Goal: Information Seeking & Learning: Learn about a topic

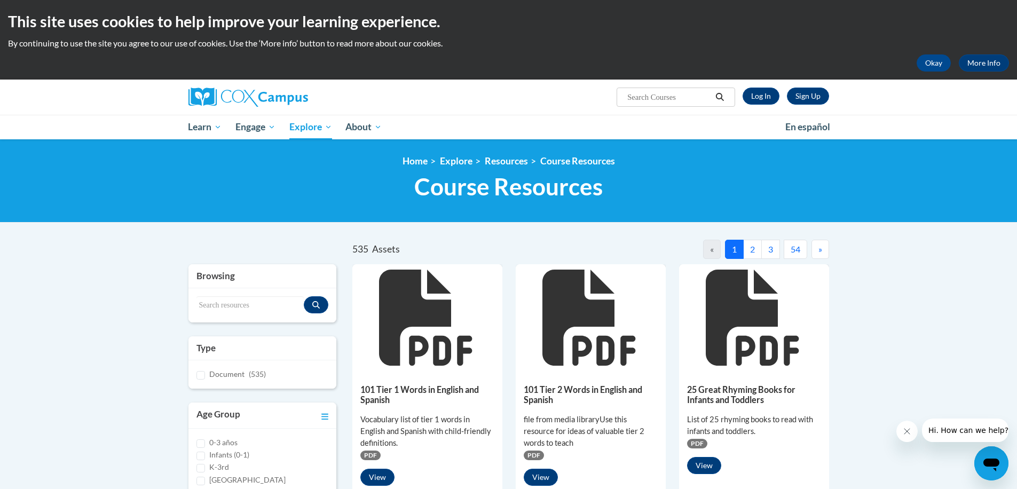
click at [678, 97] on input "Search..." at bounding box center [668, 97] width 85 height 13
type input "all are welcome"
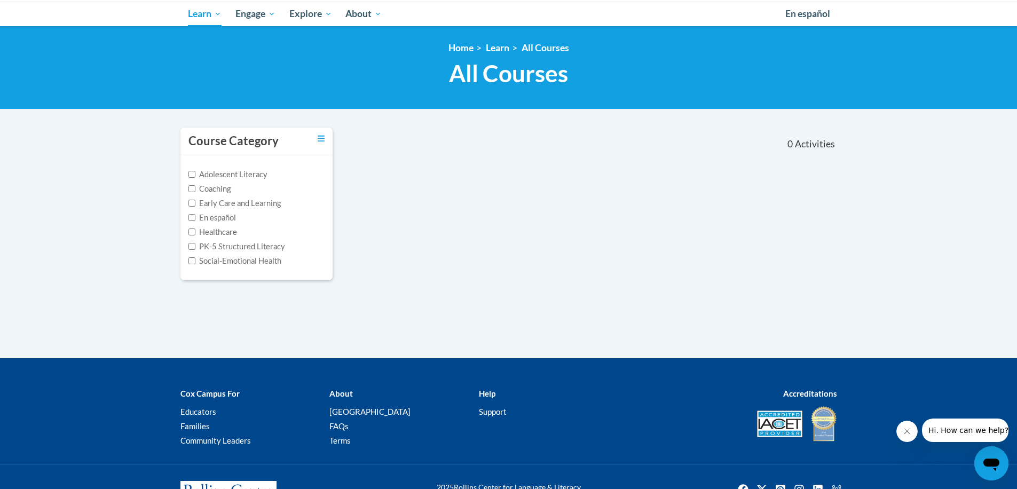
scroll to position [66, 0]
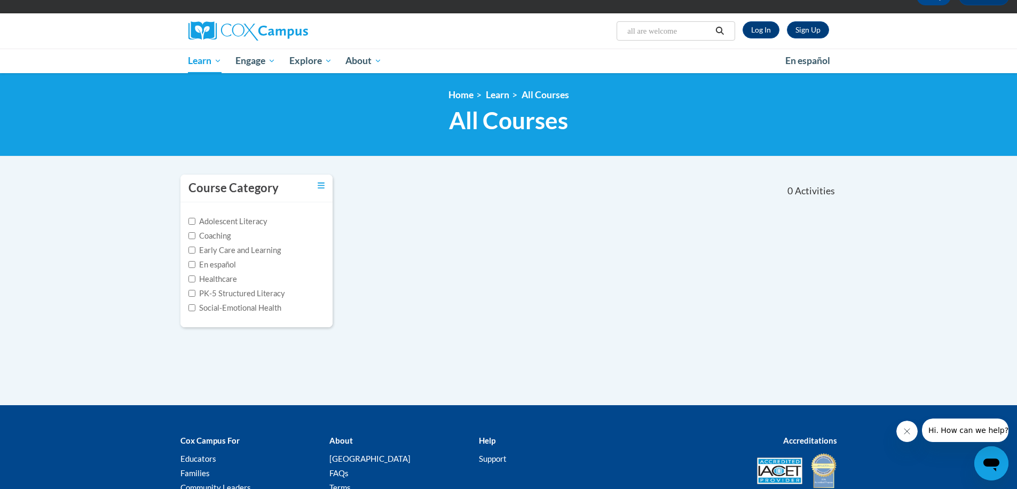
click at [697, 33] on input "all are welcome" at bounding box center [668, 31] width 85 height 13
type input "all are welcome bubble"
click at [761, 34] on link "Log In" at bounding box center [761, 29] width 37 height 17
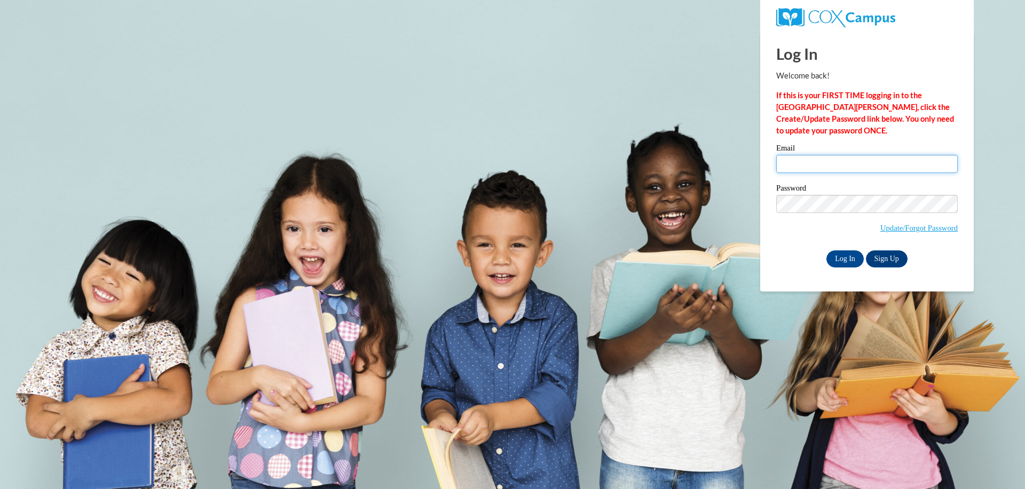
click at [833, 168] on input "Email" at bounding box center [867, 164] width 182 height 18
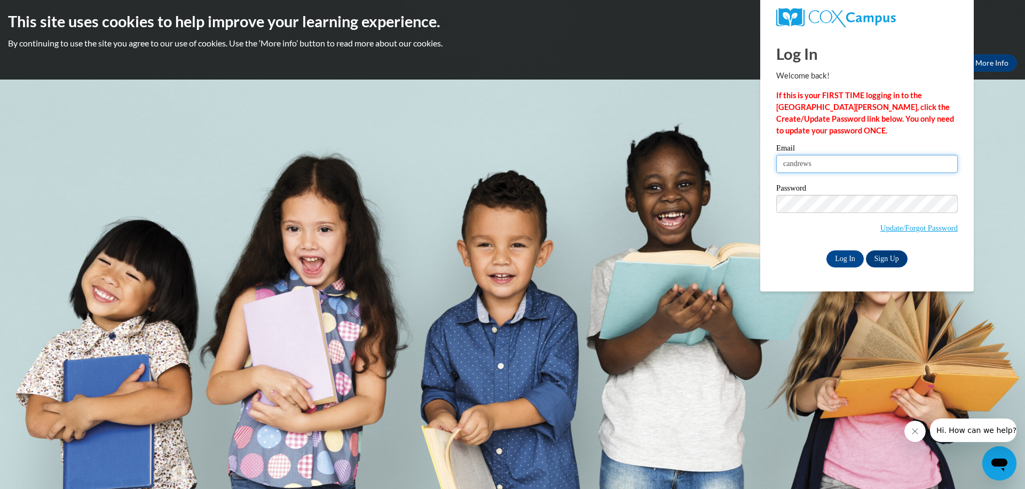
type input "candrews@falmouth.k12.ma.us"
click at [852, 263] on input "Log In" at bounding box center [844, 258] width 37 height 17
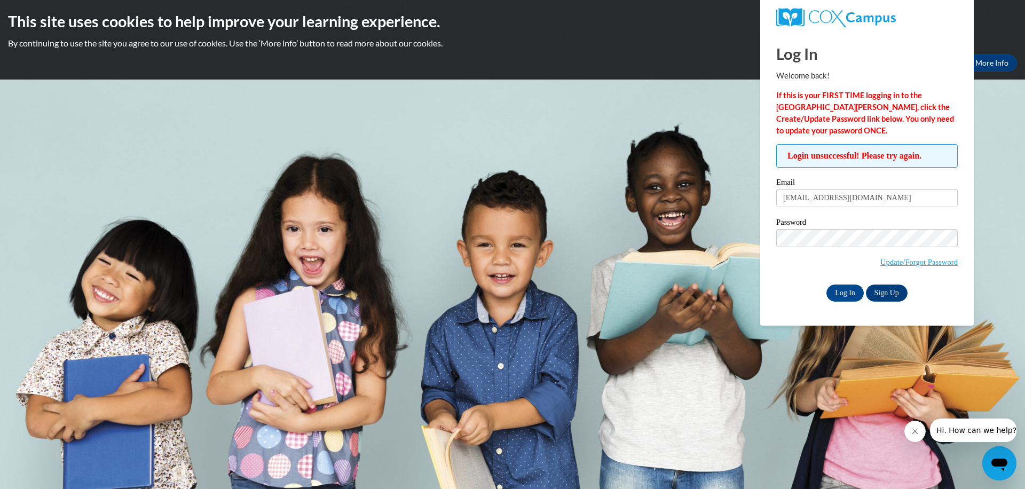
click at [808, 267] on span "Update/Forgot Password" at bounding box center [867, 251] width 182 height 44
click at [938, 264] on link "Update/Forgot Password" at bounding box center [918, 262] width 77 height 9
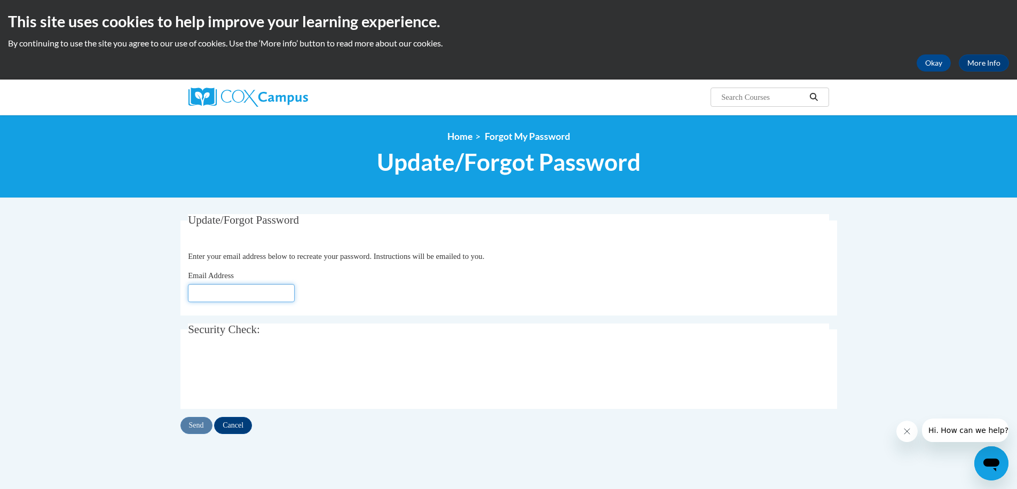
click at [267, 287] on input "Email Address" at bounding box center [241, 293] width 107 height 18
type input "candrews@falmouth.k12.ma.us"
click at [200, 430] on input "Send" at bounding box center [196, 425] width 32 height 17
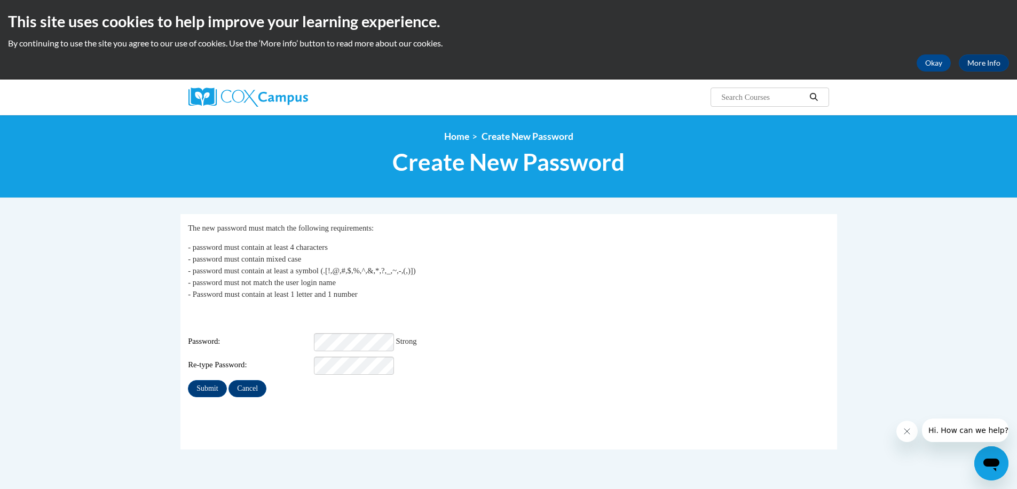
click at [604, 357] on div "Re-type Password:" at bounding box center [508, 366] width 641 height 18
click at [205, 382] on input "Submit" at bounding box center [207, 388] width 38 height 17
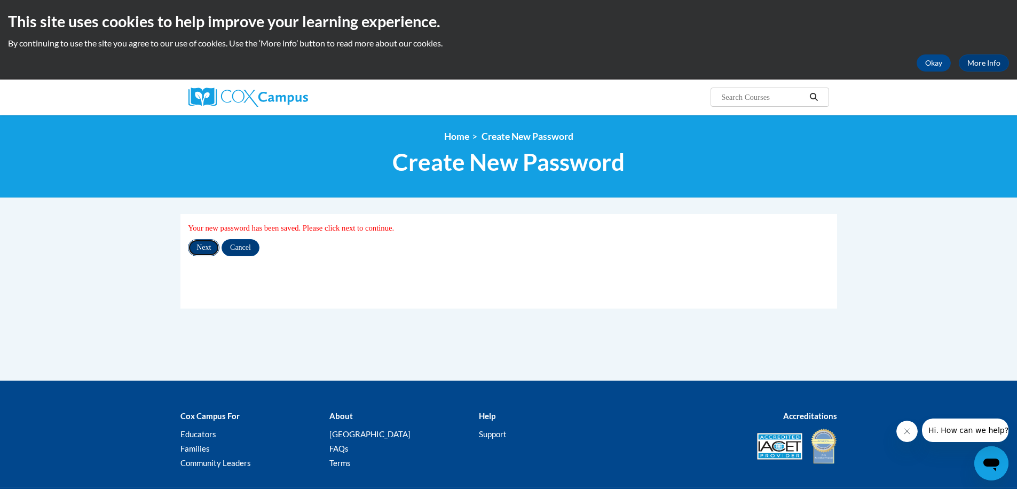
click at [209, 254] on input "Next" at bounding box center [203, 247] width 31 height 17
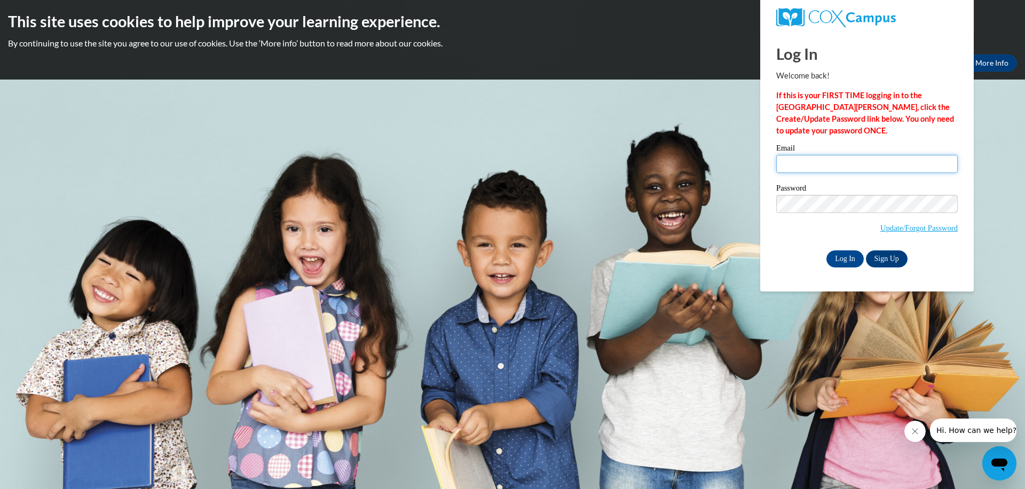
click at [871, 165] on input "Email" at bounding box center [867, 164] width 182 height 18
type input "candrews@falmouth.k12.ma.us"
click at [698, 195] on body "This site uses cookies to help improve your learning experience. By continuing …" at bounding box center [512, 244] width 1025 height 489
click at [793, 244] on div "Password Update/Forgot Password" at bounding box center [867, 215] width 182 height 63
click at [850, 262] on input "Log In" at bounding box center [844, 258] width 37 height 17
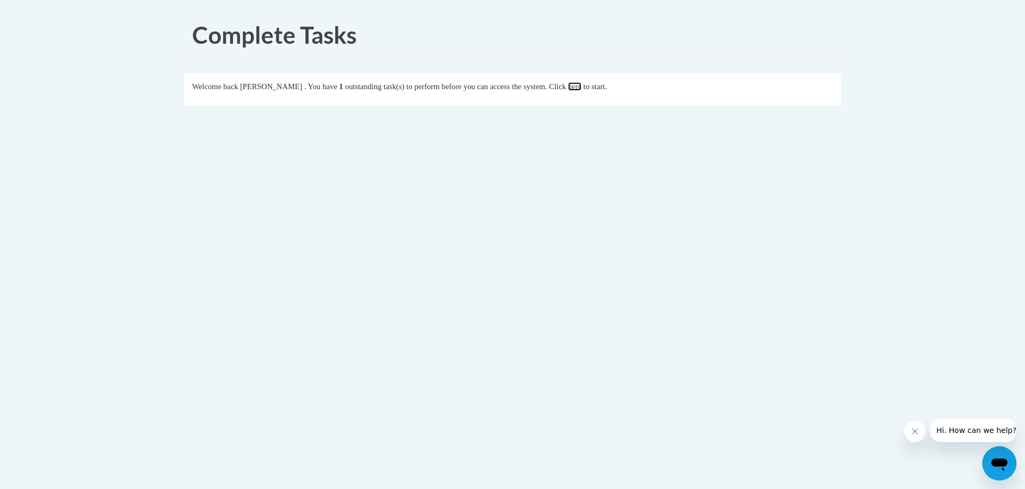
click at [581, 88] on link "here" at bounding box center [574, 86] width 13 height 9
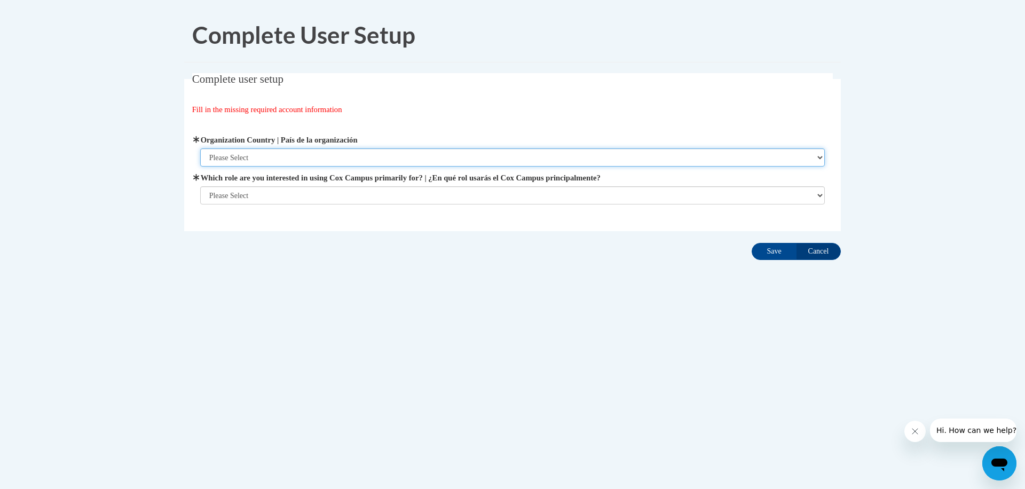
click at [602, 160] on select "Please Select United States | Estados Unidos Outside of the United States | Fue…" at bounding box center [512, 157] width 625 height 18
select select "ad49bcad-a171-4b2e-b99c-48b446064914"
click at [200, 148] on select "Please Select United States | Estados Unidos Outside of the United States | Fue…" at bounding box center [512, 157] width 625 height 18
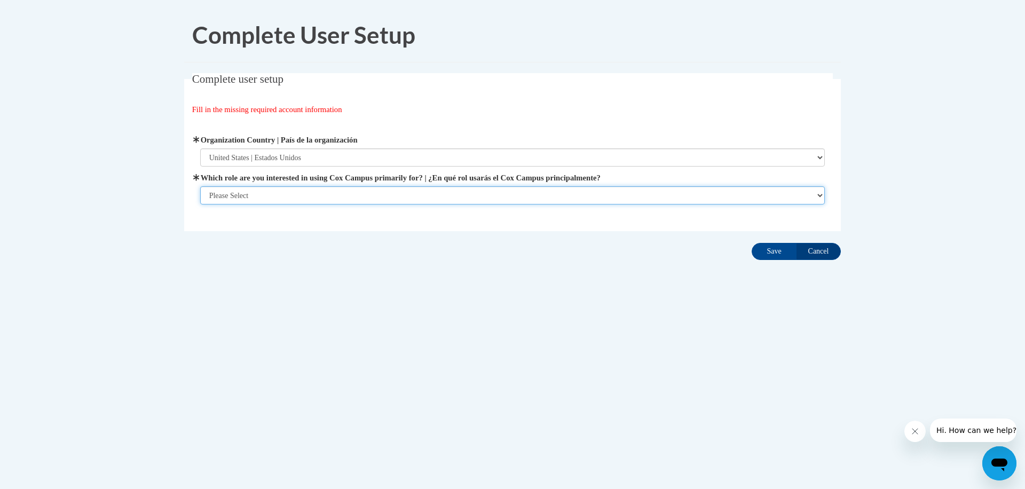
click at [496, 191] on select "Please Select College/University | Colegio/Universidad Community/Nonprofit Part…" at bounding box center [512, 195] width 625 height 18
select select "fbf2d438-af2f-41f8-98f1-81c410e29de3"
click at [200, 204] on select "Please Select College/University | Colegio/Universidad Community/Nonprofit Part…" at bounding box center [512, 195] width 625 height 18
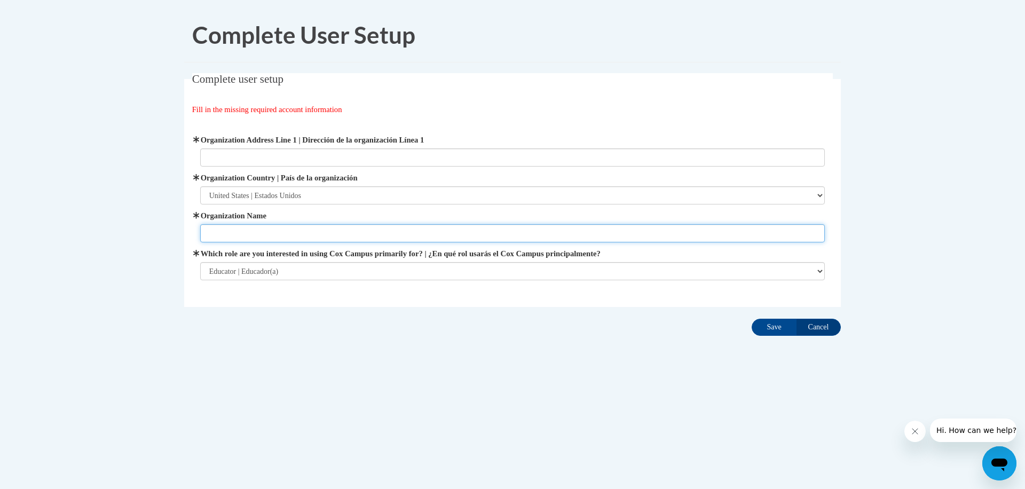
click at [299, 235] on input "Organization Name" at bounding box center [512, 233] width 625 height 18
type input "E"
type input "Falmouth Public Schools"
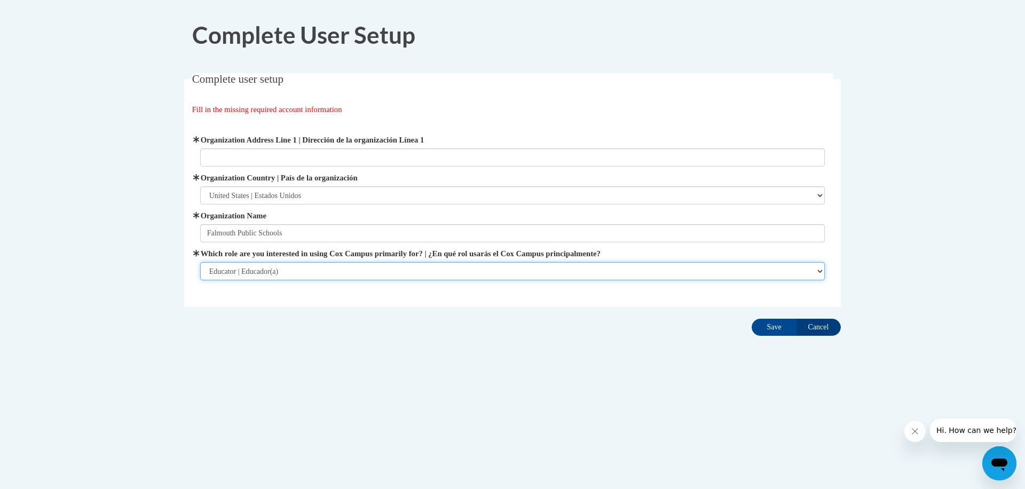
click at [317, 271] on select "Please Select College/University | Colegio/Universidad Community/Nonprofit Part…" at bounding box center [512, 271] width 625 height 18
click at [200, 262] on select "Please Select College/University | Colegio/Universidad Community/Nonprofit Part…" at bounding box center [512, 271] width 625 height 18
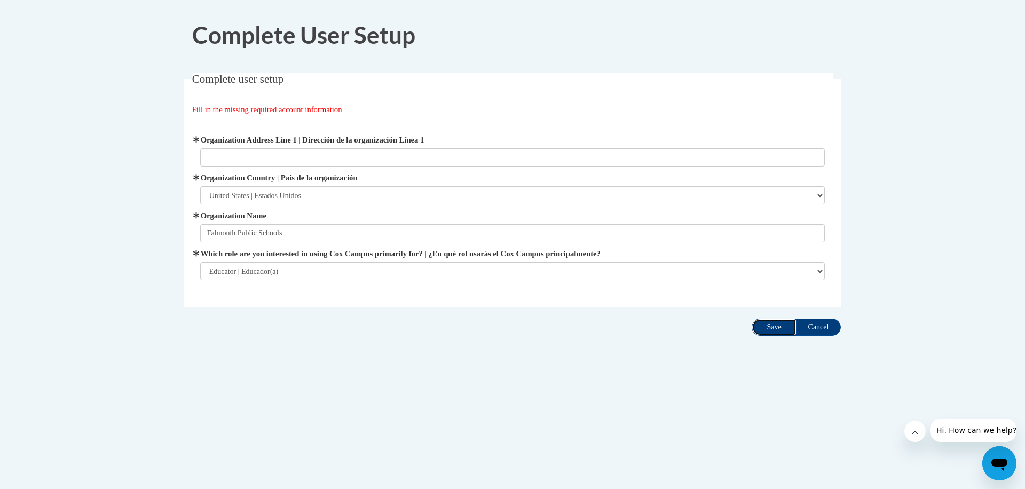
click at [781, 329] on input "Save" at bounding box center [774, 327] width 45 height 17
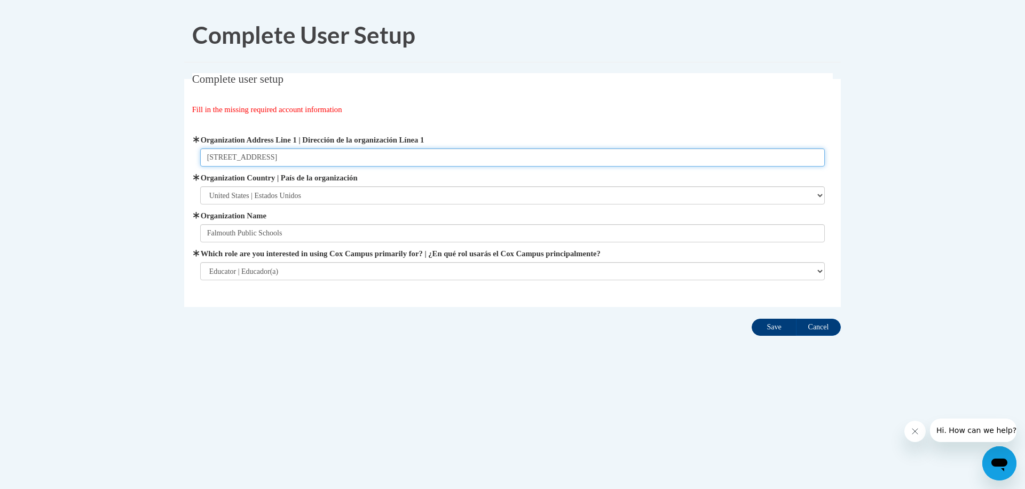
type input "33 Davisville Road East Falmouth"
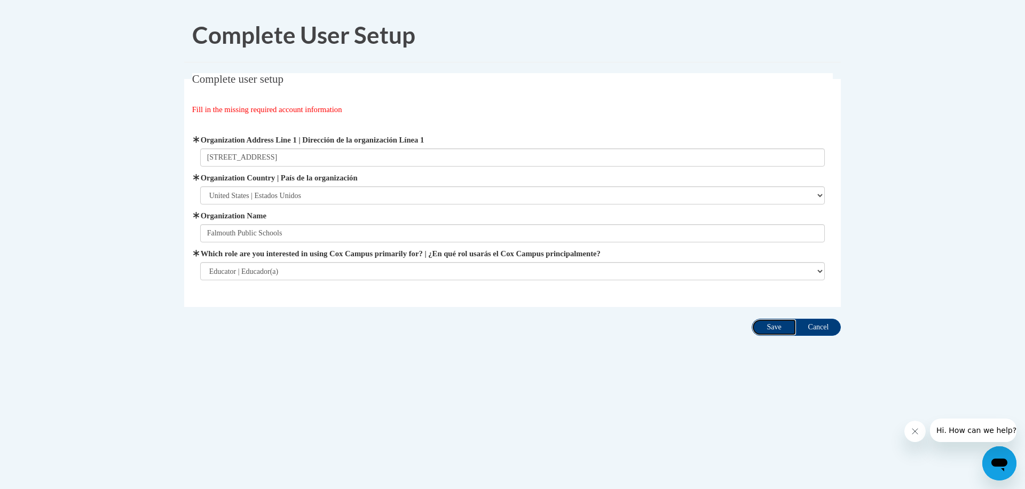
drag, startPoint x: 771, startPoint y: 330, endPoint x: 763, endPoint y: 334, distance: 8.8
click at [771, 329] on input "Save" at bounding box center [774, 327] width 45 height 17
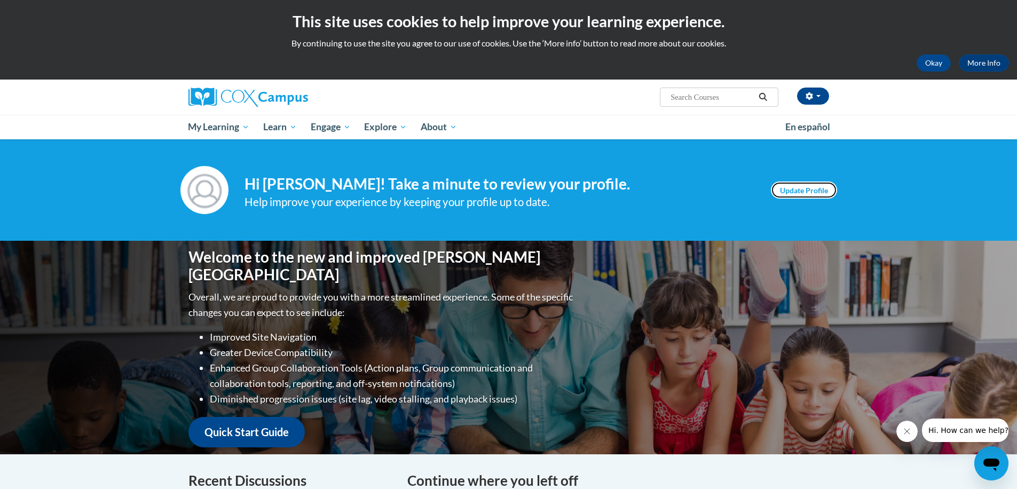
click at [809, 192] on link "Update Profile" at bounding box center [804, 190] width 66 height 17
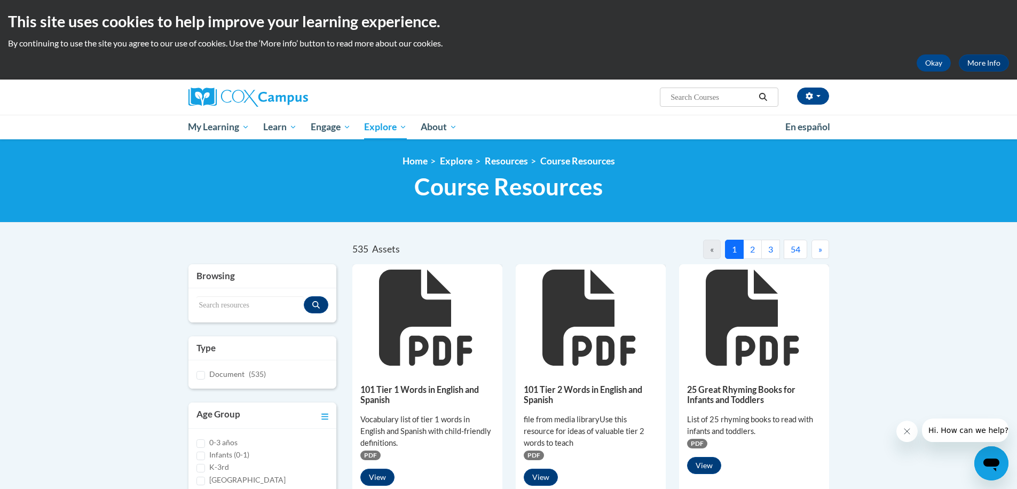
click at [684, 97] on input "Search..." at bounding box center [711, 97] width 85 height 13
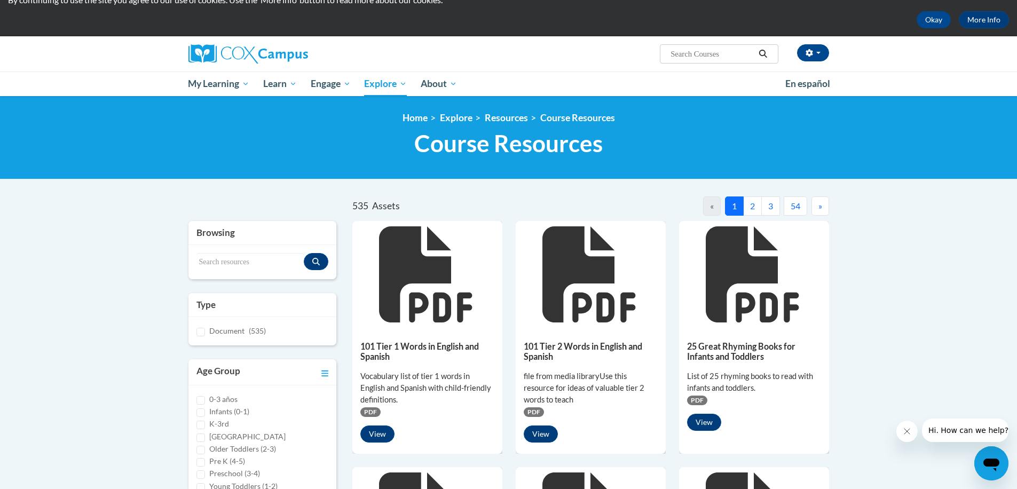
scroll to position [62, 0]
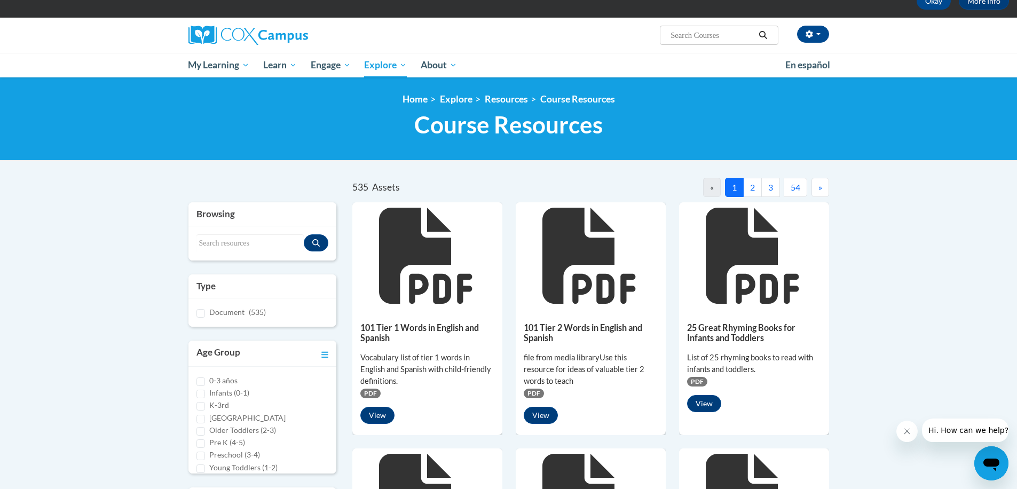
click at [222, 405] on label "K-3rd" at bounding box center [219, 405] width 20 height 12
click at [205, 405] on input "K-3rd" at bounding box center [200, 406] width 9 height 9
checkbox input "true"
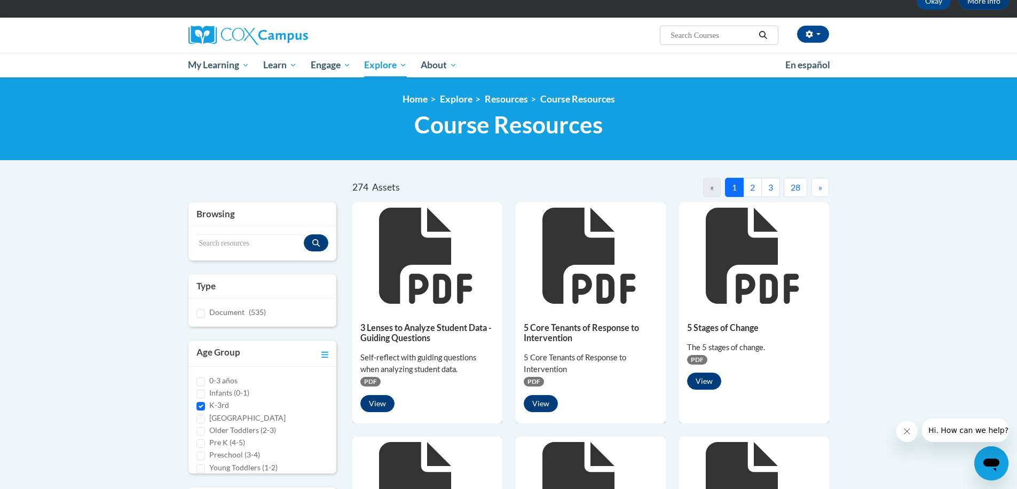
click at [249, 457] on label "Preschool (3-4)" at bounding box center [234, 455] width 51 height 12
click at [205, 457] on input "Preschool (3-4)" at bounding box center [200, 456] width 9 height 9
checkbox input "true"
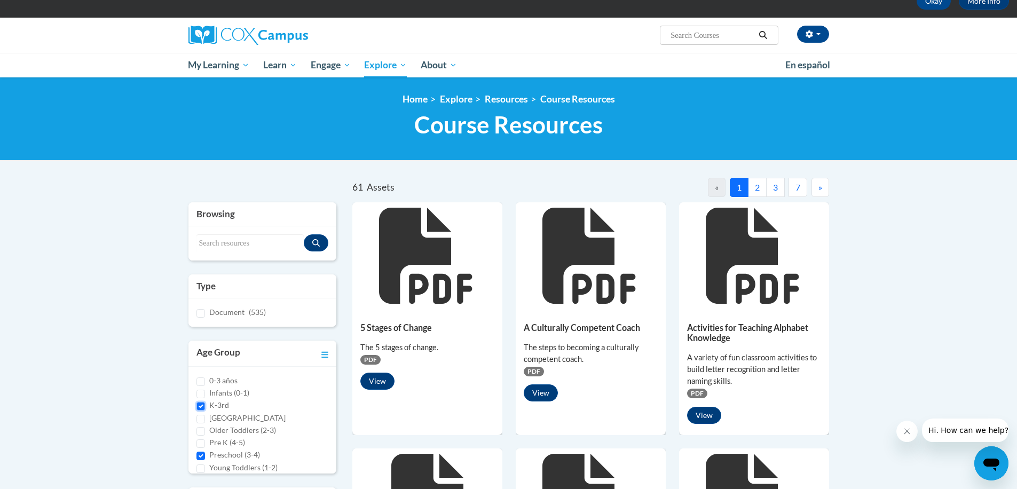
click at [201, 408] on input "K-3rd" at bounding box center [200, 406] width 9 height 9
checkbox input "false"
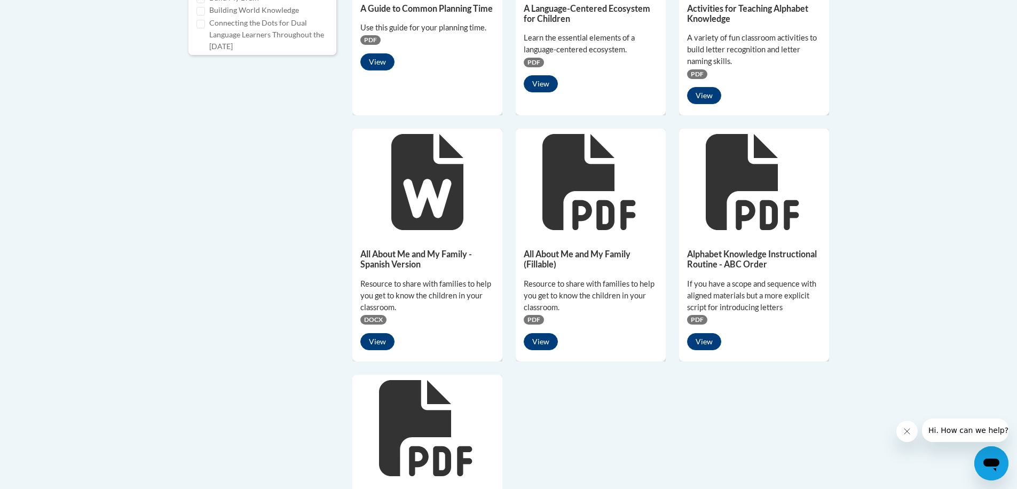
scroll to position [626, 0]
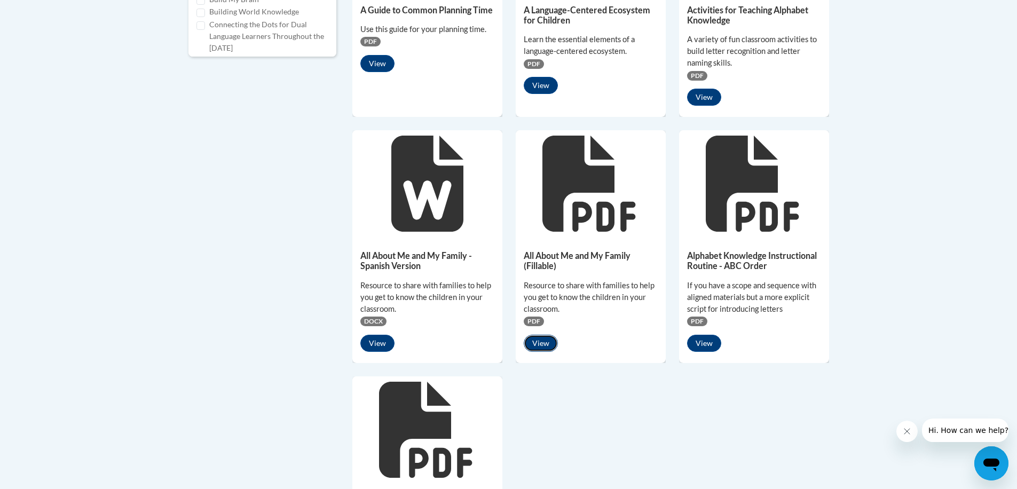
click at [538, 341] on button "View" at bounding box center [541, 343] width 34 height 17
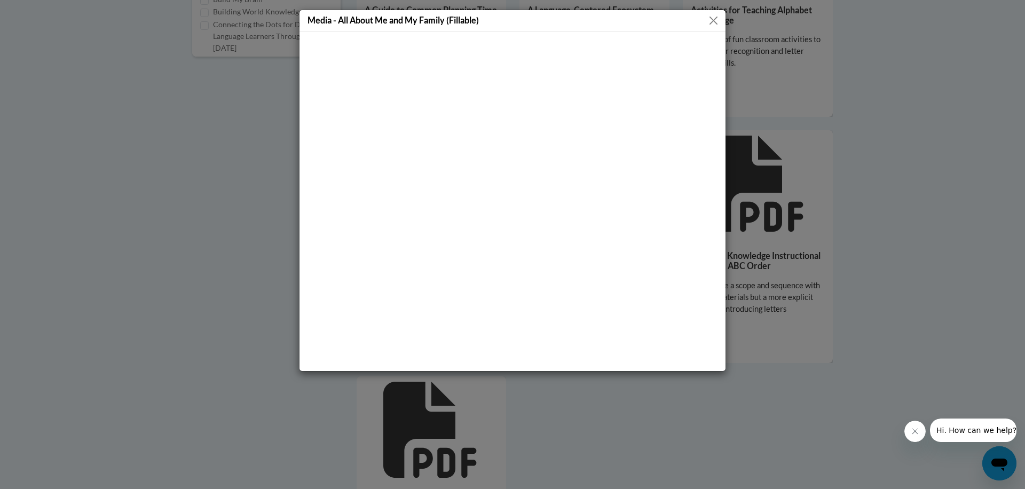
click at [715, 21] on button "Close" at bounding box center [713, 20] width 13 height 13
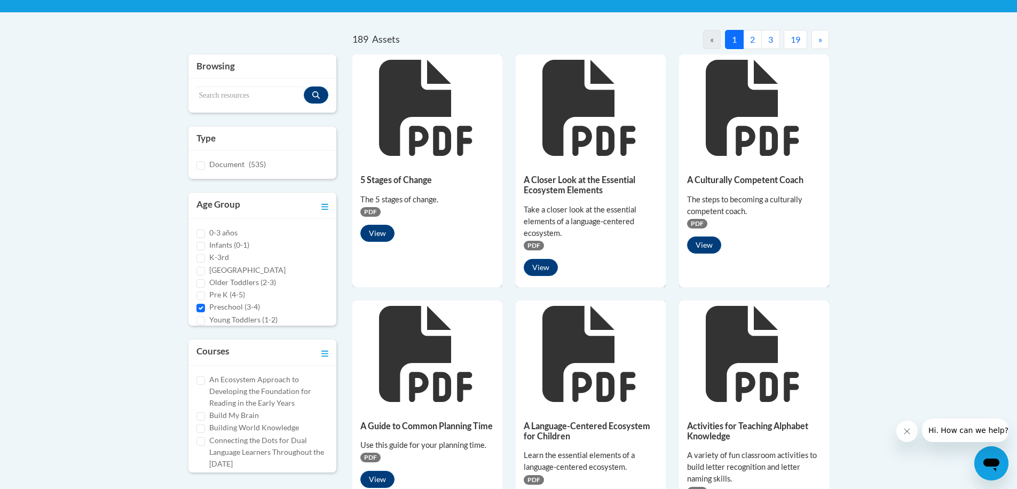
scroll to position [9, 0]
click at [218, 287] on label "Pre K (4-5)" at bounding box center [227, 286] width 36 height 12
click at [205, 287] on input "Pre K (4-5)" at bounding box center [200, 287] width 9 height 9
checkbox input "true"
click at [235, 274] on label "Older Toddlers (2-3)" at bounding box center [242, 274] width 67 height 12
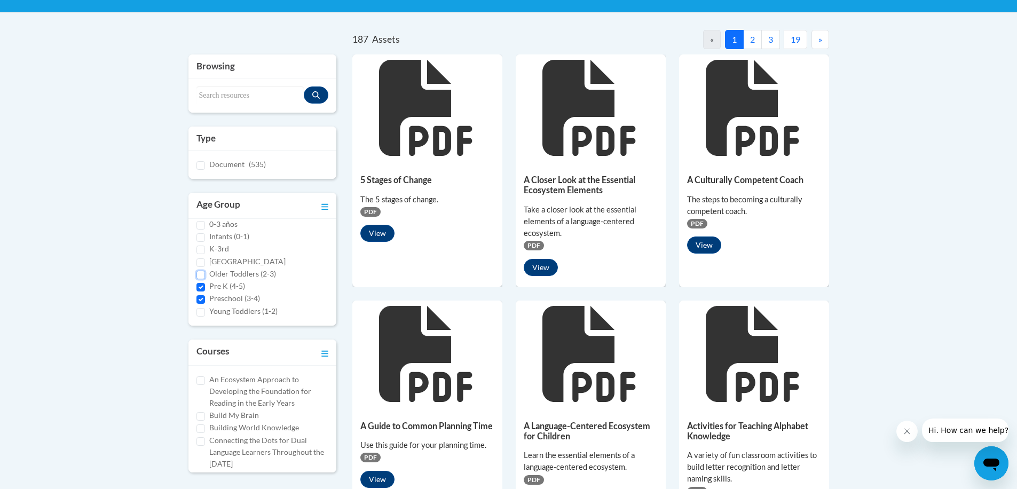
click at [205, 274] on input "Older Toddlers (2-3)" at bounding box center [200, 275] width 9 height 9
checkbox input "true"
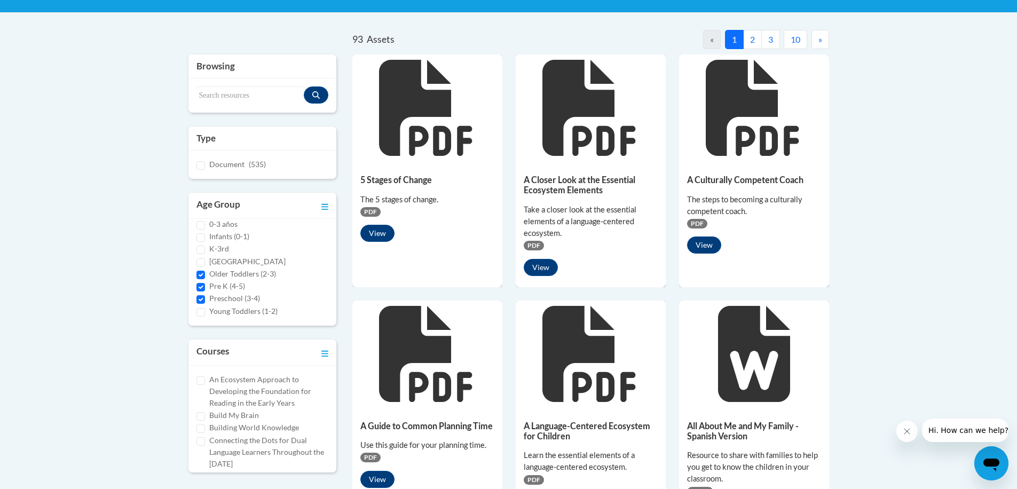
click at [225, 250] on label "K-3rd" at bounding box center [219, 249] width 20 height 12
click at [205, 250] on input "K-3rd" at bounding box center [200, 250] width 9 height 9
checkbox input "true"
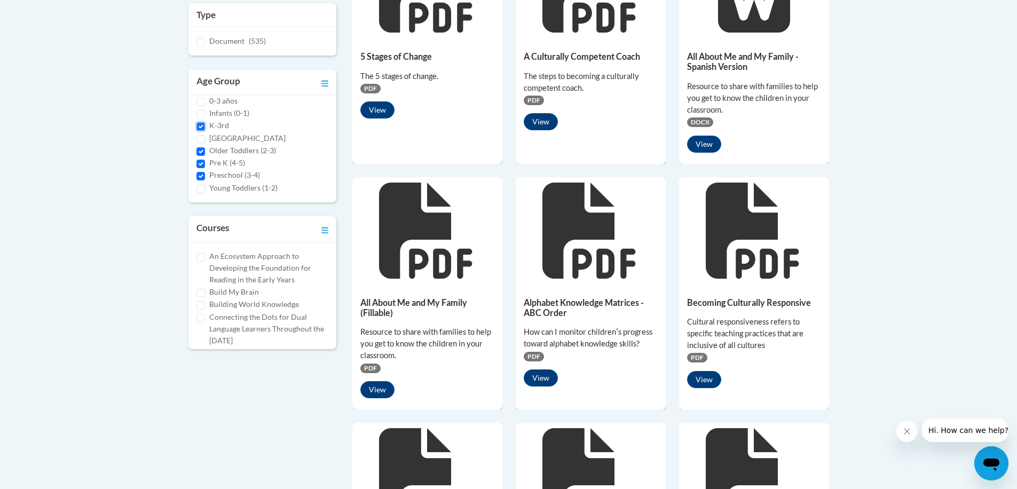
scroll to position [371, 0]
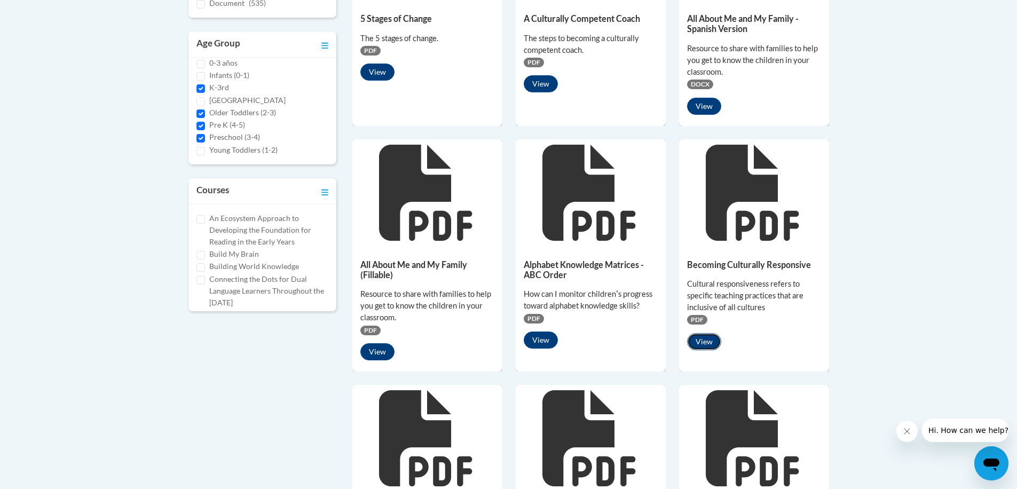
click at [703, 343] on button "View" at bounding box center [704, 341] width 34 height 17
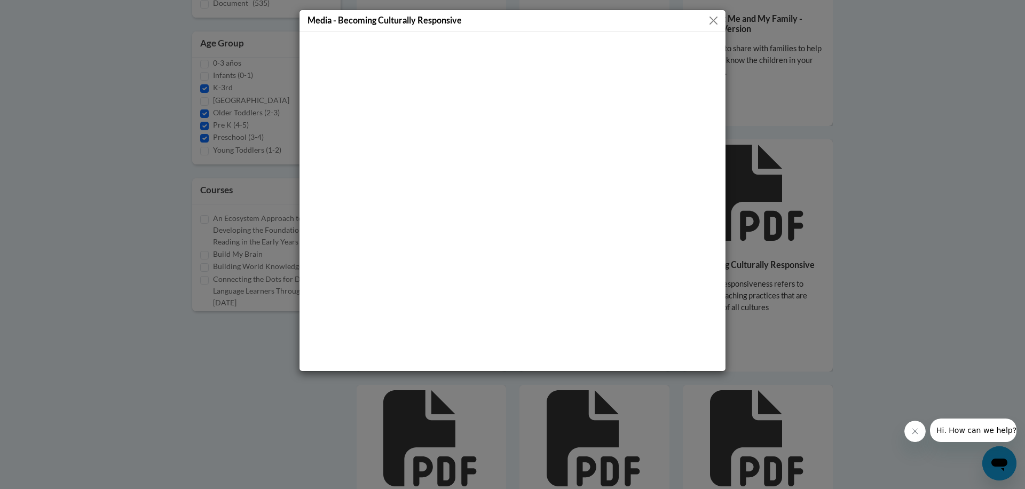
click at [716, 23] on button "Close" at bounding box center [713, 20] width 13 height 13
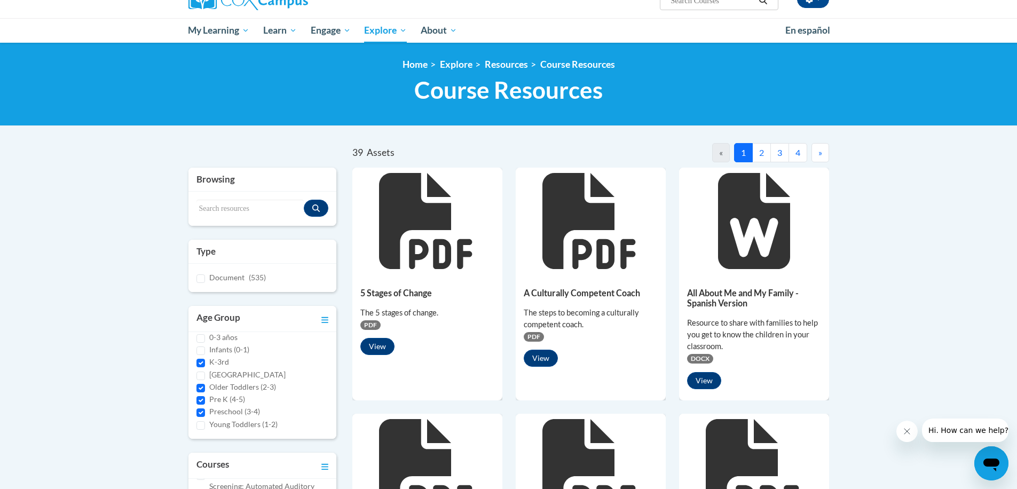
scroll to position [0, 0]
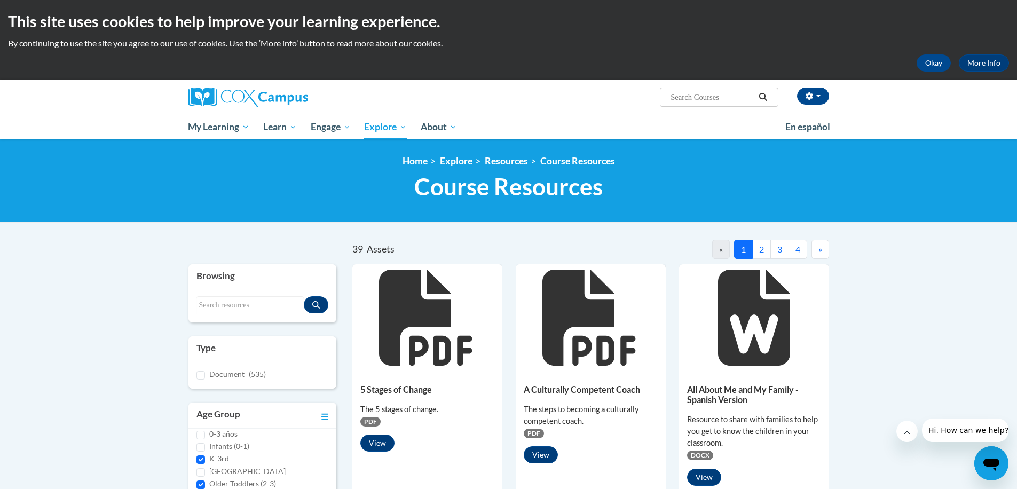
click at [762, 248] on button "2" at bounding box center [761, 249] width 19 height 19
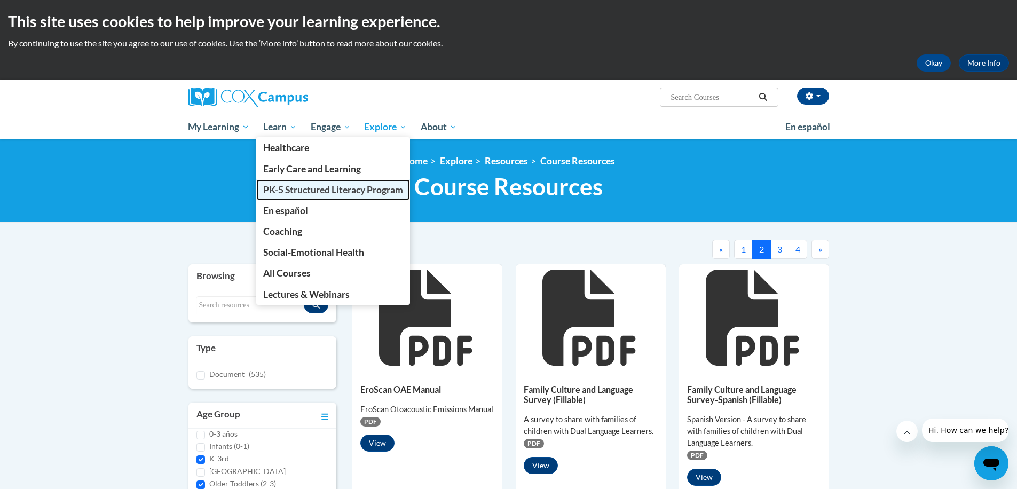
click at [298, 189] on span "PK-5 Structured Literacy Program" at bounding box center [333, 189] width 140 height 11
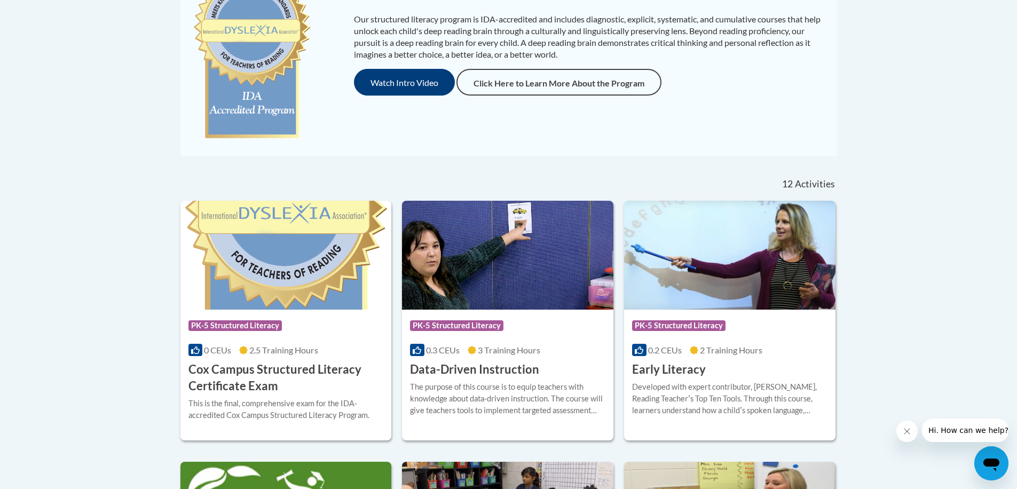
scroll to position [153, 0]
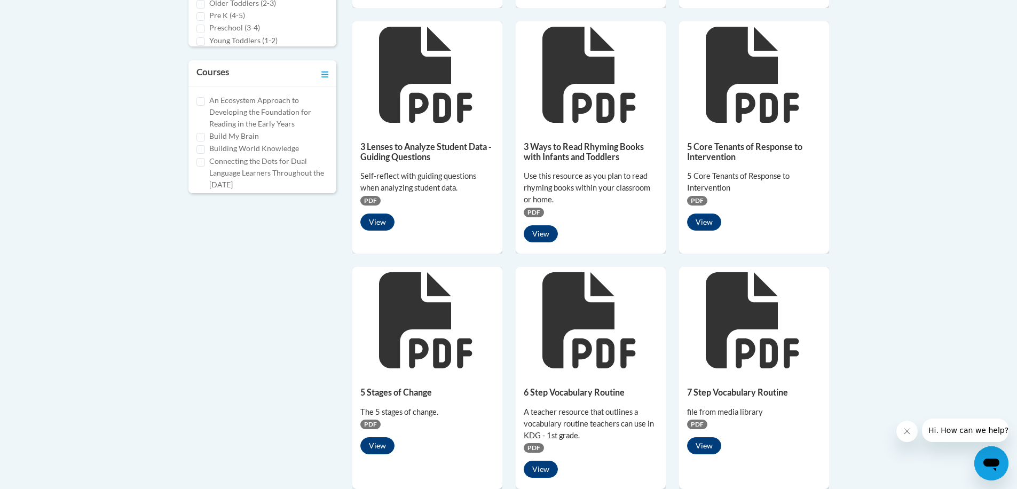
scroll to position [212, 0]
